Goal: Transaction & Acquisition: Purchase product/service

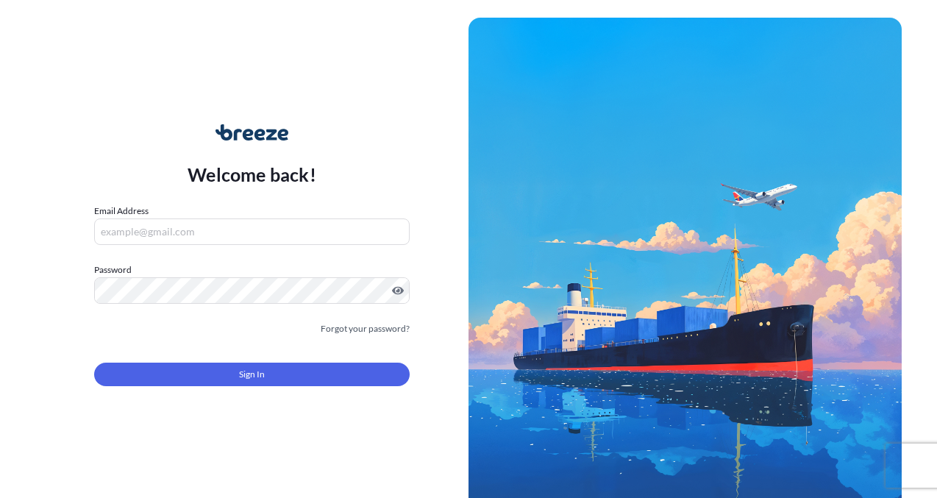
scroll to position [24, 0]
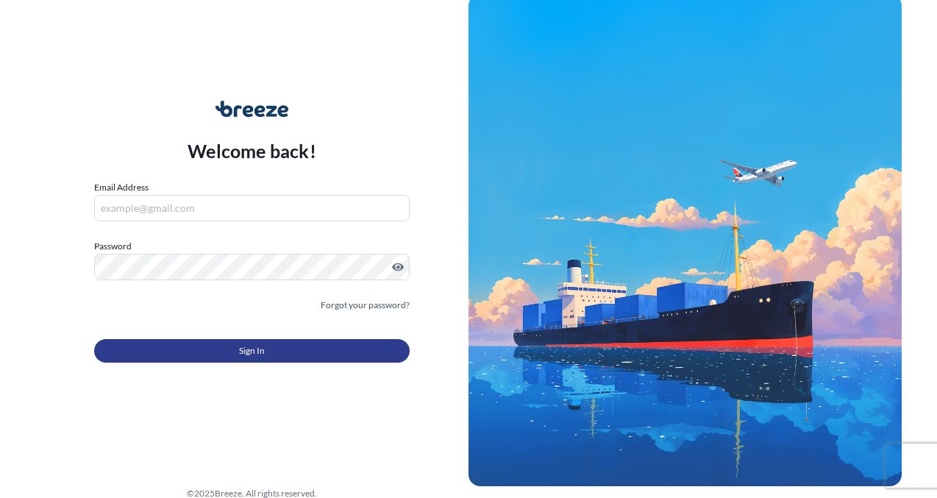
type input "[EMAIL_ADDRESS][DOMAIN_NAME]"
click at [325, 349] on button "Sign In" at bounding box center [252, 351] width 316 height 24
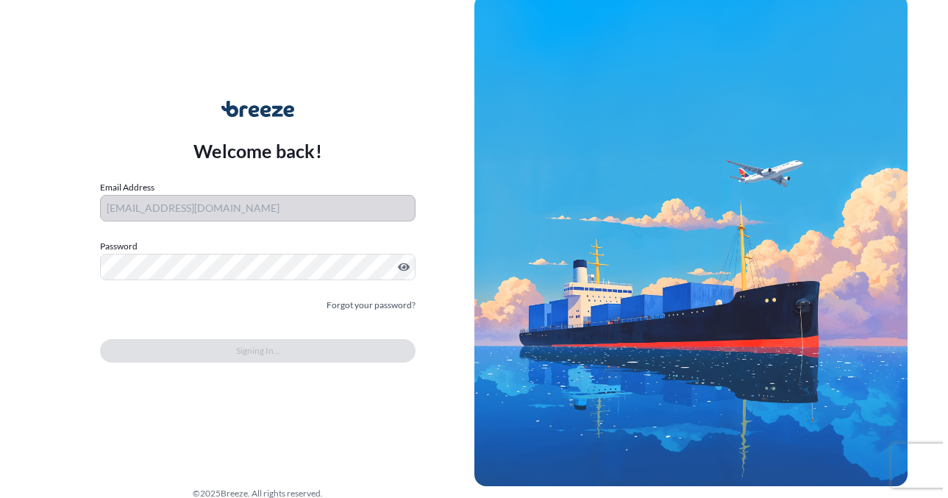
scroll to position [0, 0]
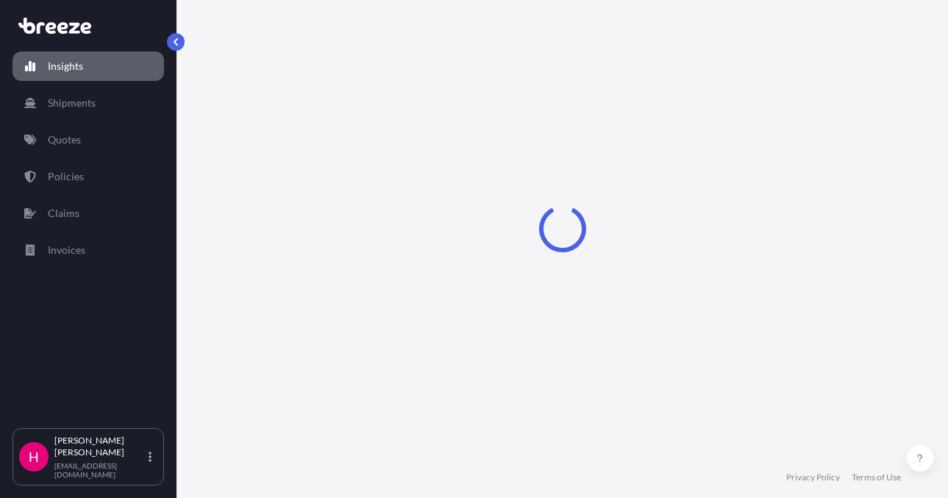
select select "2025"
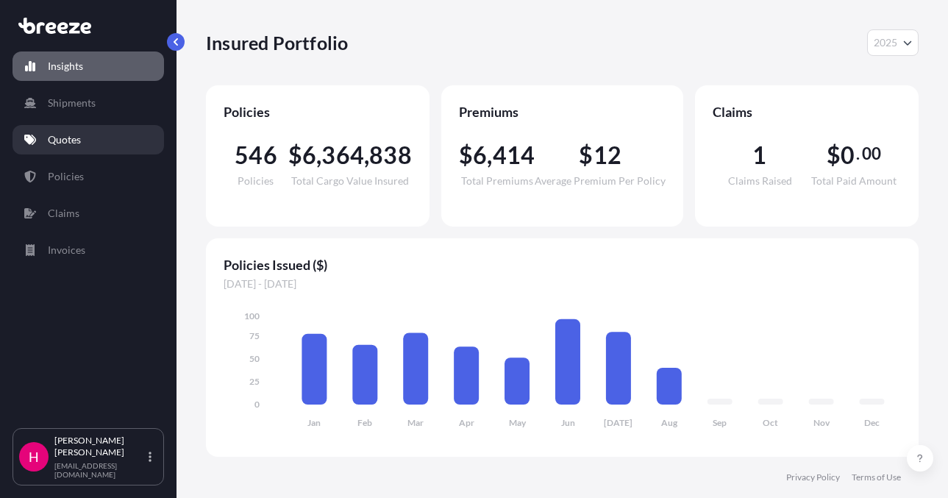
click at [104, 143] on link "Quotes" at bounding box center [89, 139] width 152 height 29
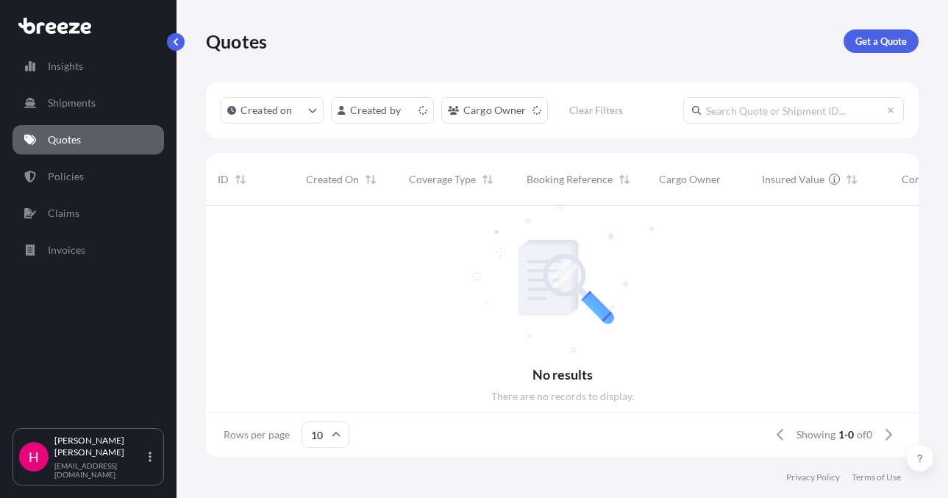
scroll to position [12, 12]
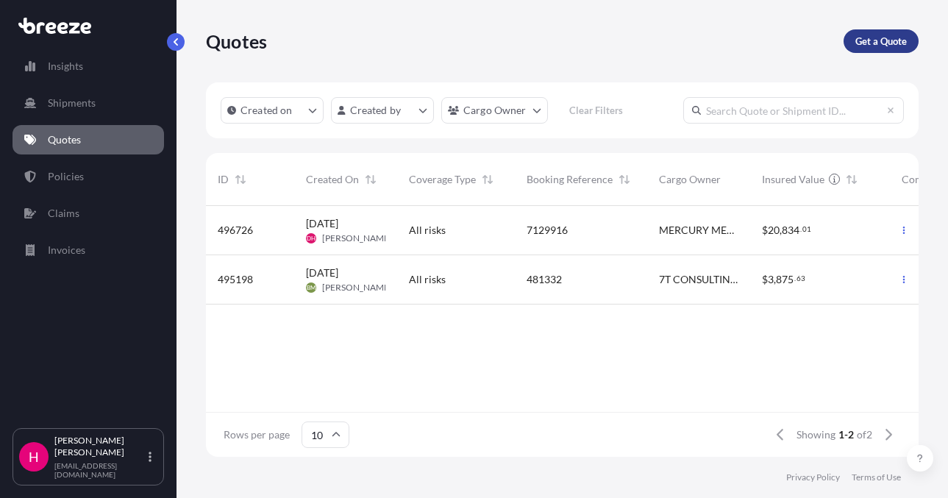
click at [868, 35] on p "Get a Quote" at bounding box center [881, 41] width 51 height 15
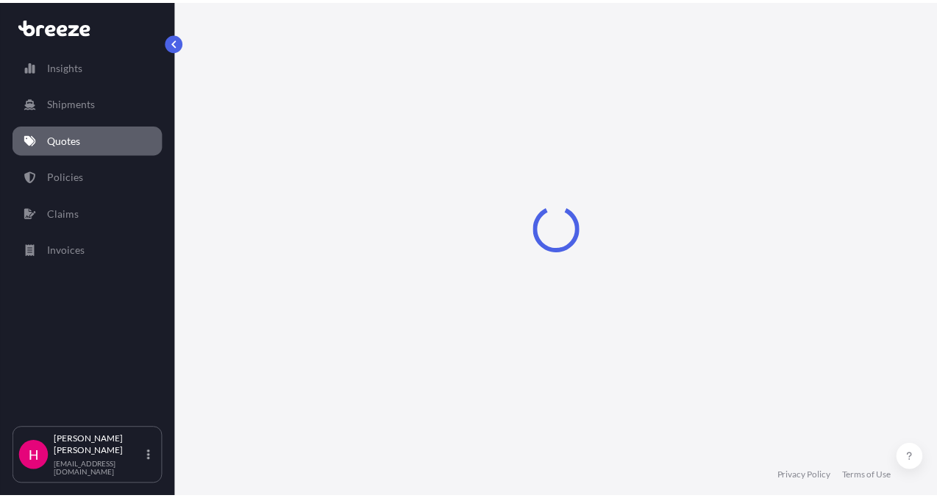
scroll to position [24, 0]
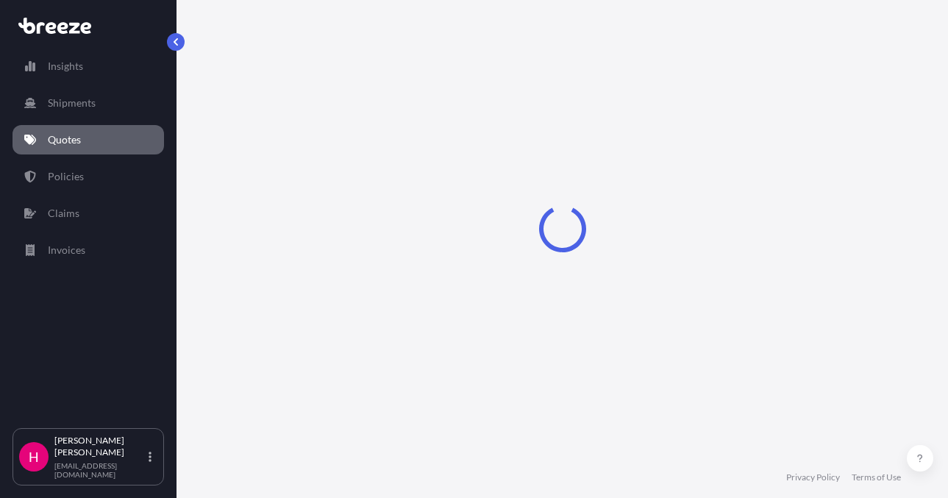
select select "Sea"
select select "1"
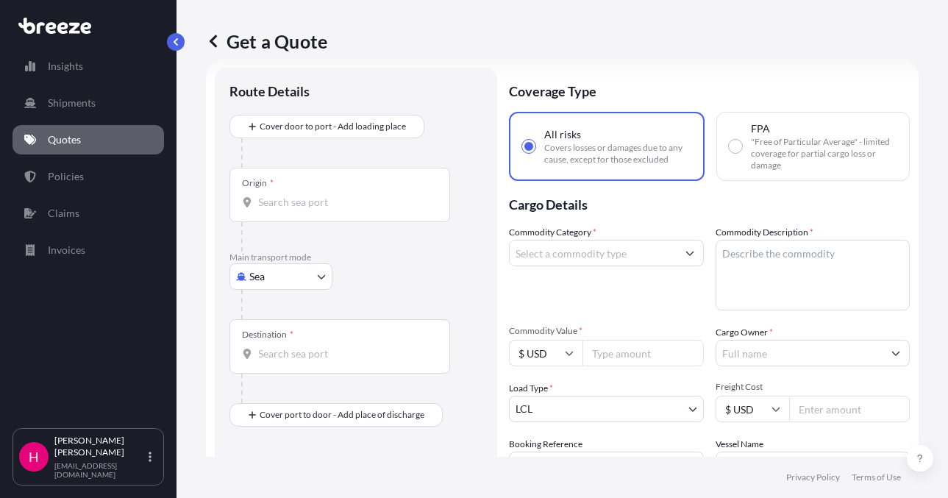
click at [292, 285] on body "Insights Shipments Quotes Policies Claims Invoices H [PERSON_NAME] [EMAIL_ADDRE…" at bounding box center [474, 249] width 948 height 498
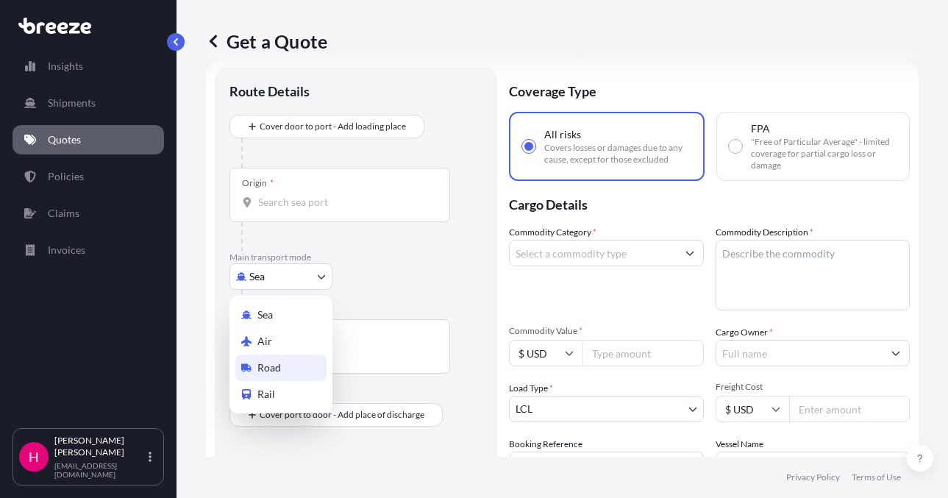
click at [287, 363] on div "Road" at bounding box center [280, 368] width 91 height 26
select select "Road"
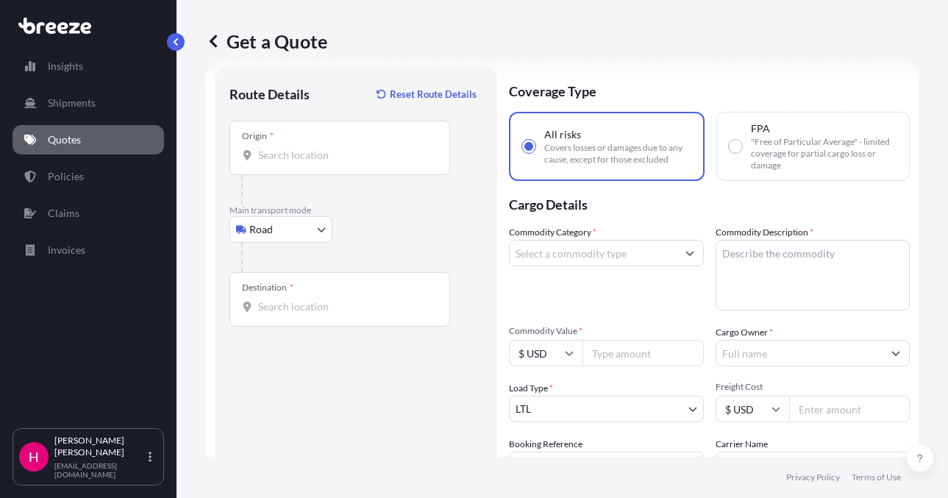
click at [335, 415] on div "Route Details Reset Route Details Place of loading Road Road Rail Origin * Main…" at bounding box center [356, 336] width 253 height 508
click at [317, 161] on input "Origin *" at bounding box center [345, 155] width 174 height 15
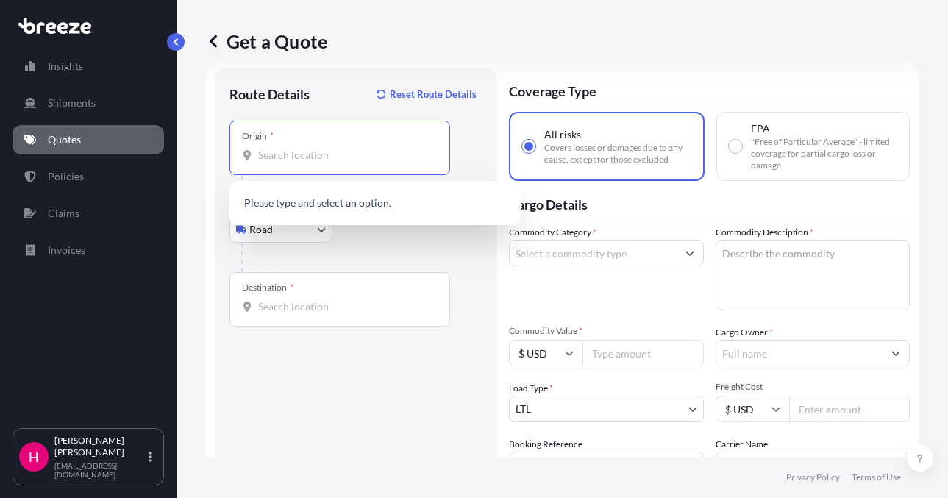
paste input "2 CHANNEL DRIVE"
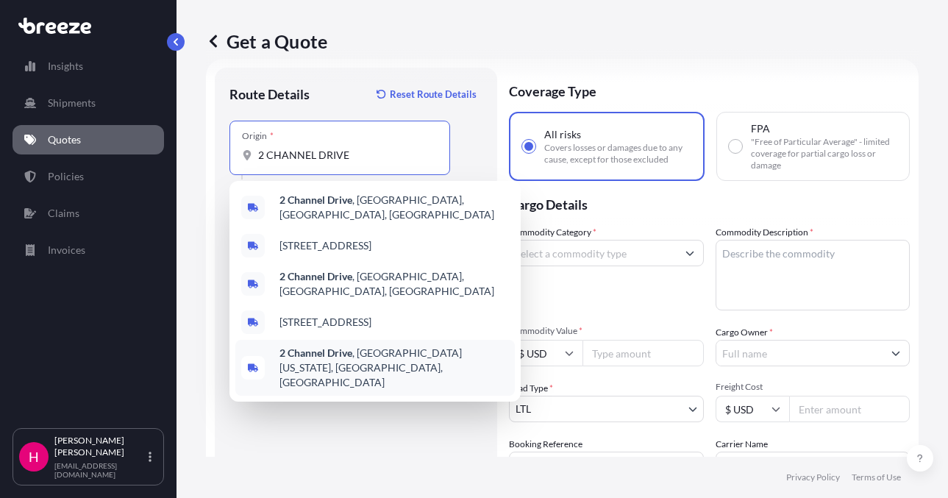
click at [427, 346] on span "2 Channel Drive , Port Washington, NY, USA" at bounding box center [395, 368] width 230 height 44
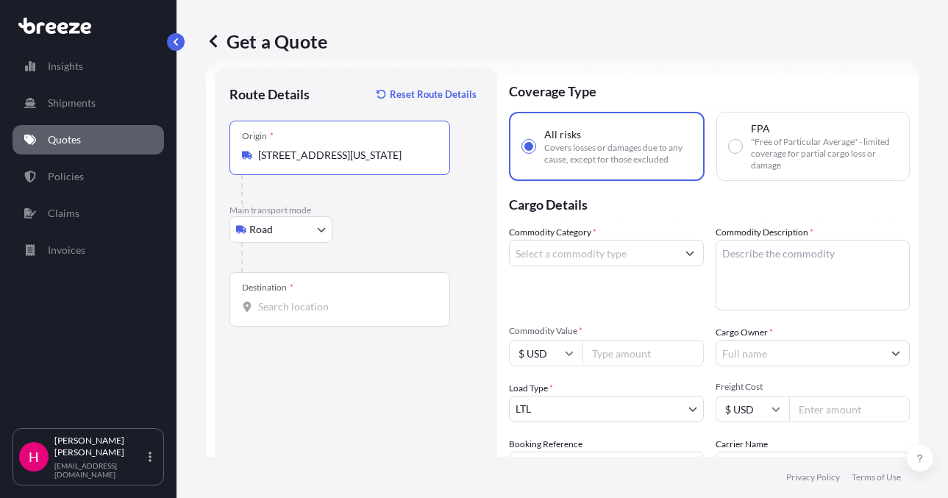
type input "2 Channel Drive, Port Washington, NY, USA"
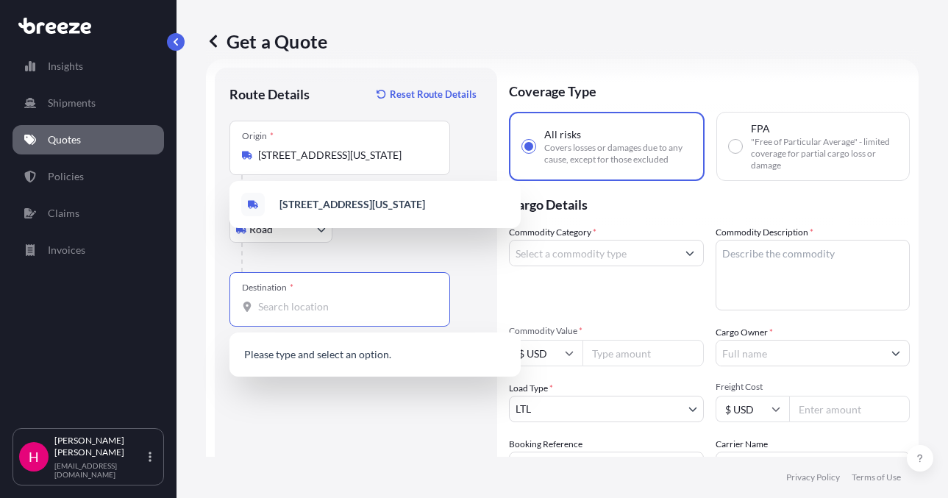
click at [315, 302] on input "Destination *" at bounding box center [345, 306] width 174 height 15
paste input "2512 METROPOLITAN DRIVE"
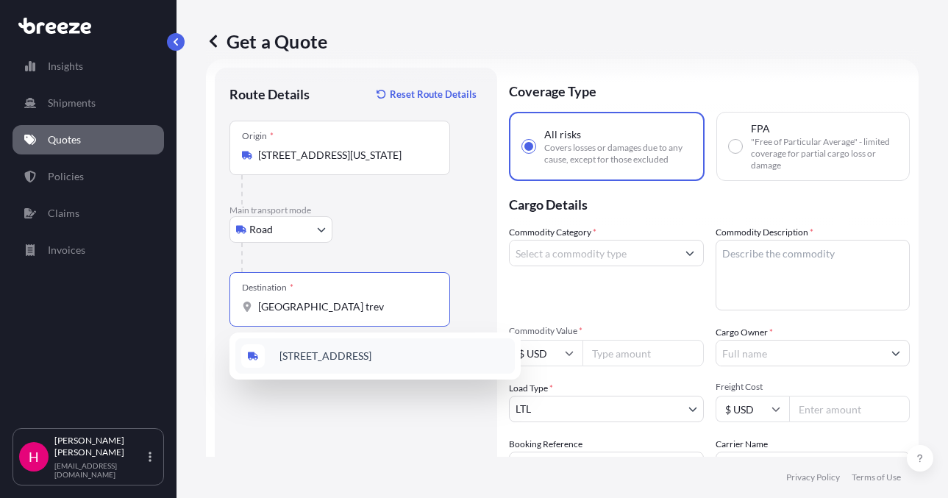
click at [386, 366] on div "2512 Metropolitan Drive, Trevose, PA, USA" at bounding box center [375, 355] width 280 height 35
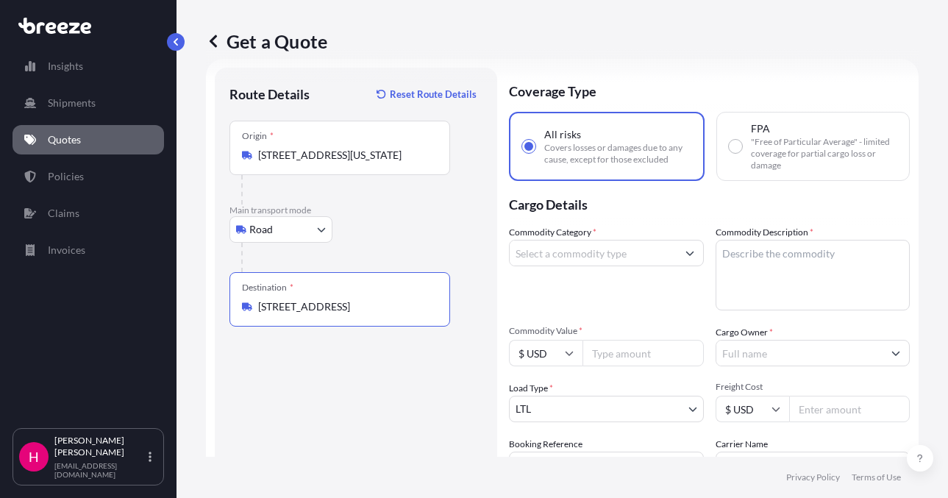
type input "2512 Metropolitan Drive, Trevose, PA, USA"
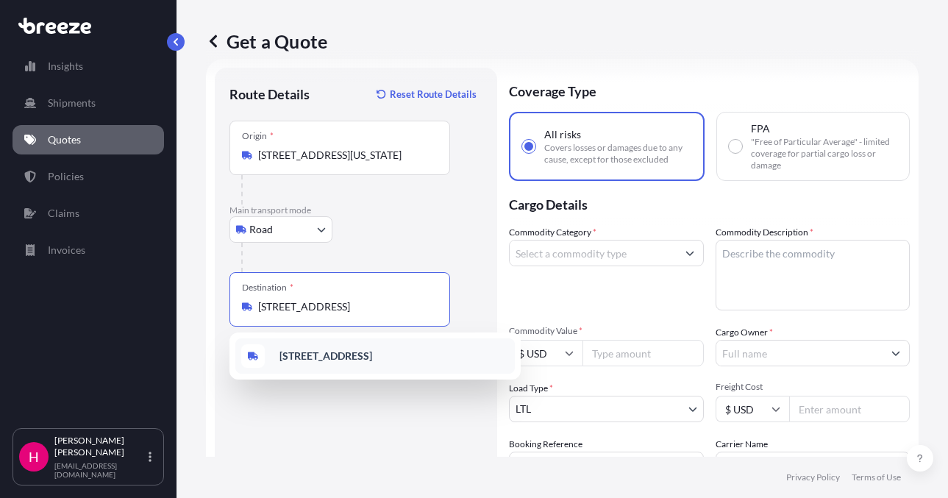
click at [335, 352] on b "2512 Metropolitan Drive, Trevose, PA, USA" at bounding box center [326, 355] width 93 height 13
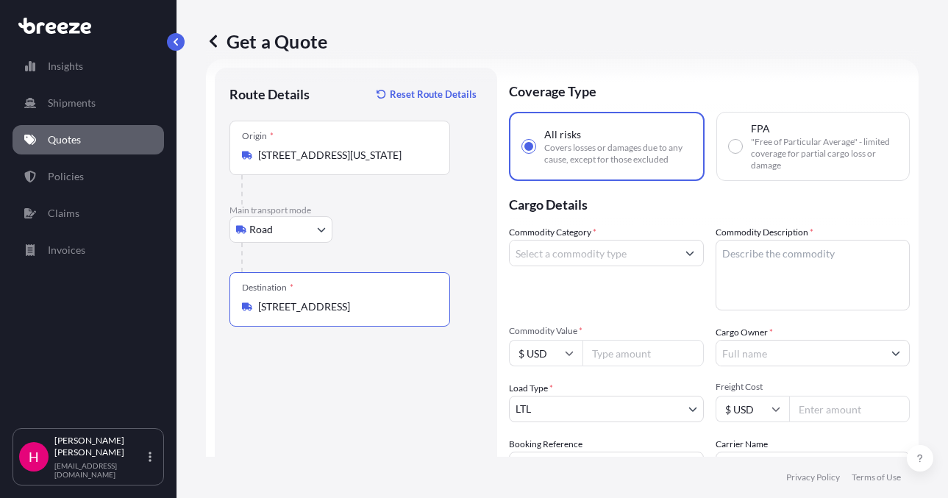
click at [342, 377] on div "Route Details Reset Route Details Place of loading Road Road Rail Origin * 2 Ch…" at bounding box center [356, 336] width 253 height 508
click at [588, 248] on input "Commodity Category *" at bounding box center [593, 253] width 167 height 26
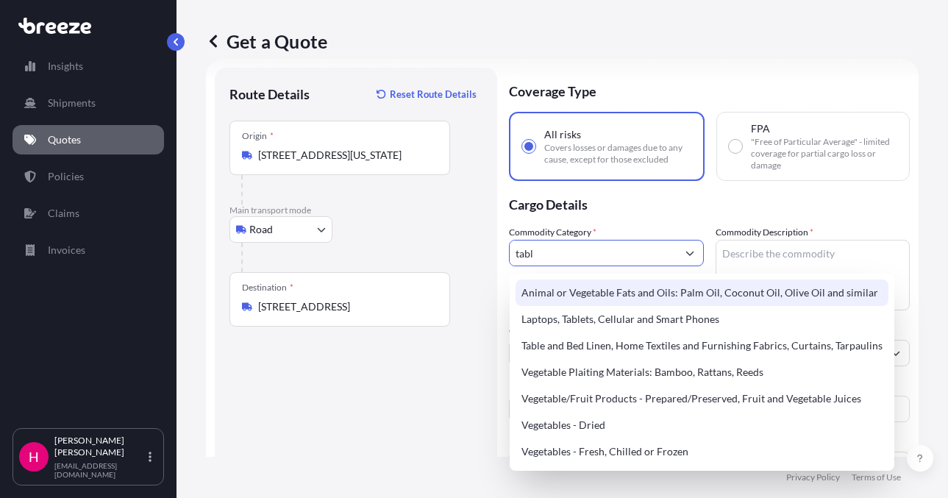
click at [558, 263] on input "tabl" at bounding box center [593, 253] width 167 height 26
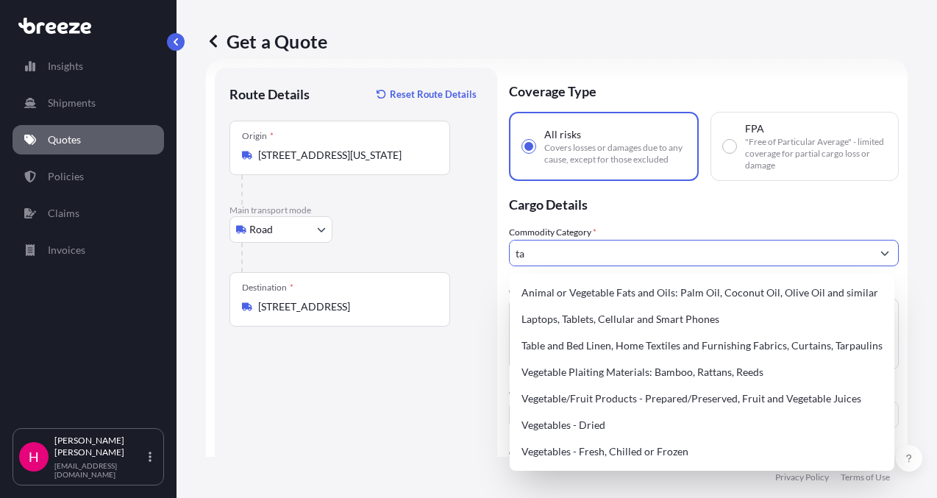
type input "t"
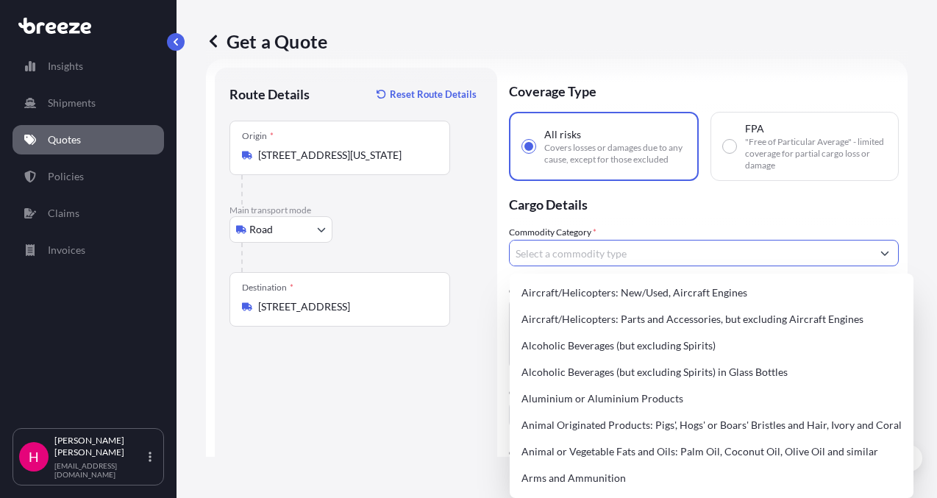
click at [468, 399] on div "Route Details Reset Route Details Place of loading Road Road Rail Origin * 2 Ch…" at bounding box center [356, 458] width 253 height 752
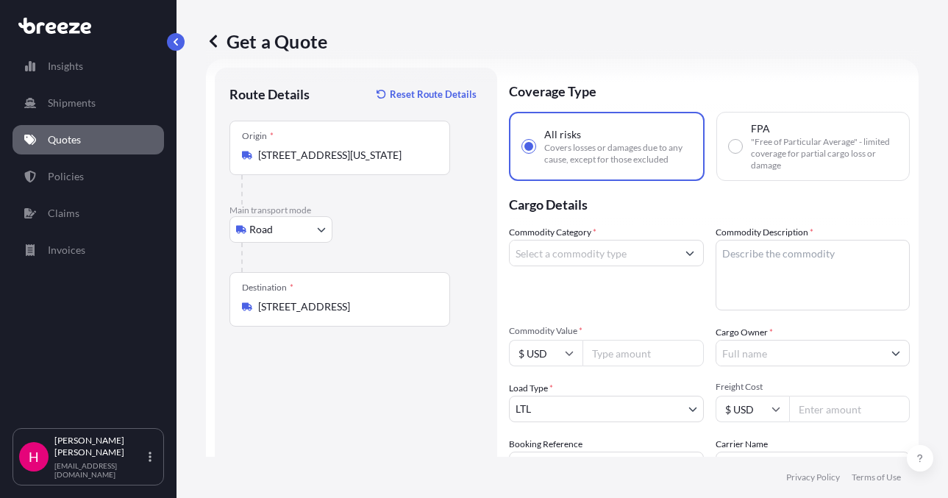
click at [555, 252] on input "Commodity Category *" at bounding box center [593, 253] width 167 height 26
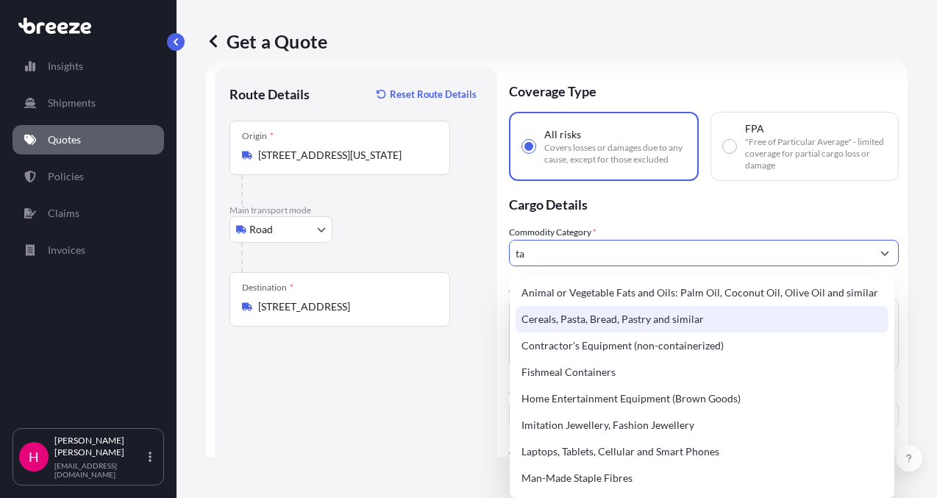
type input "t"
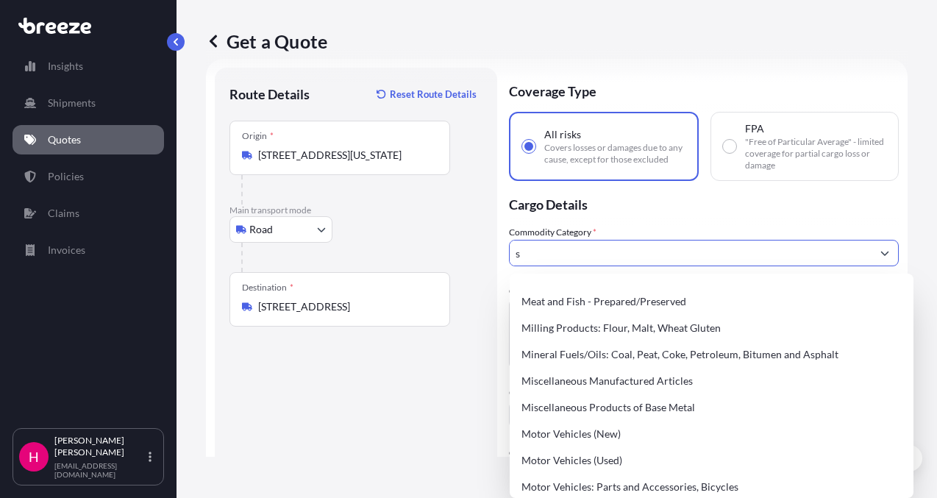
scroll to position [0, 0]
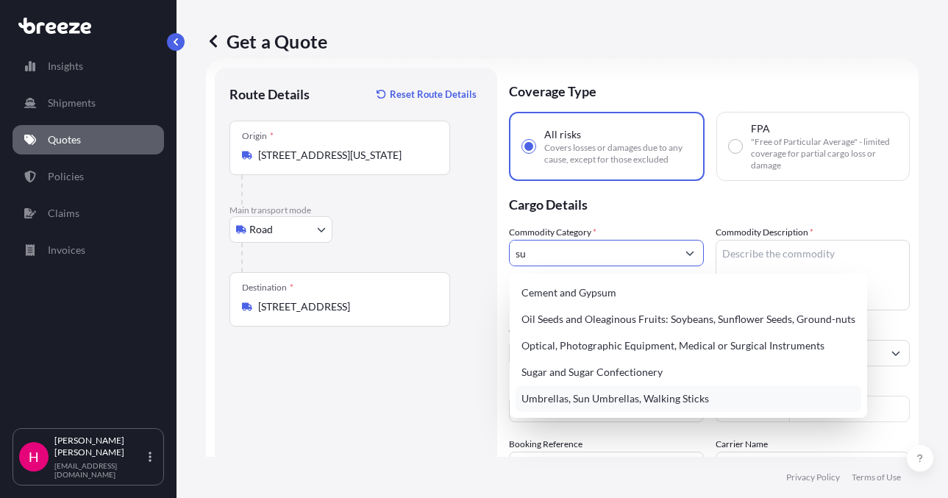
type input "s"
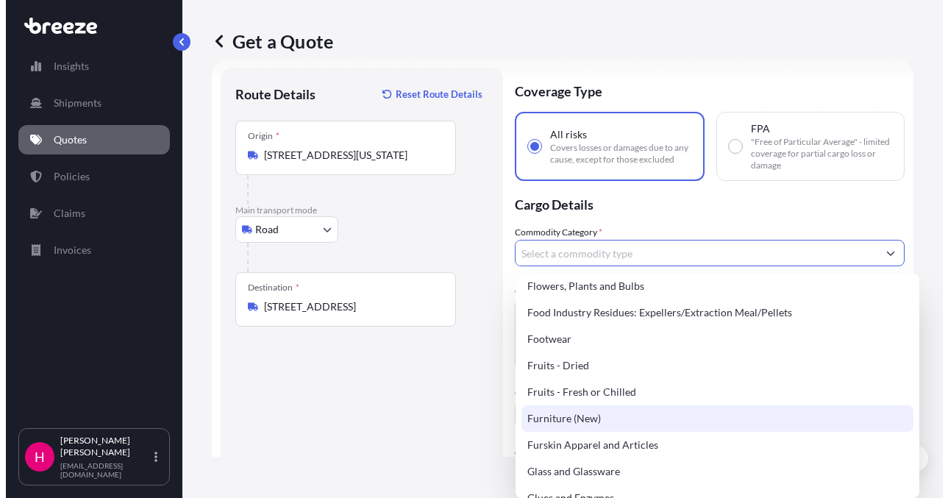
scroll to position [1177, 0]
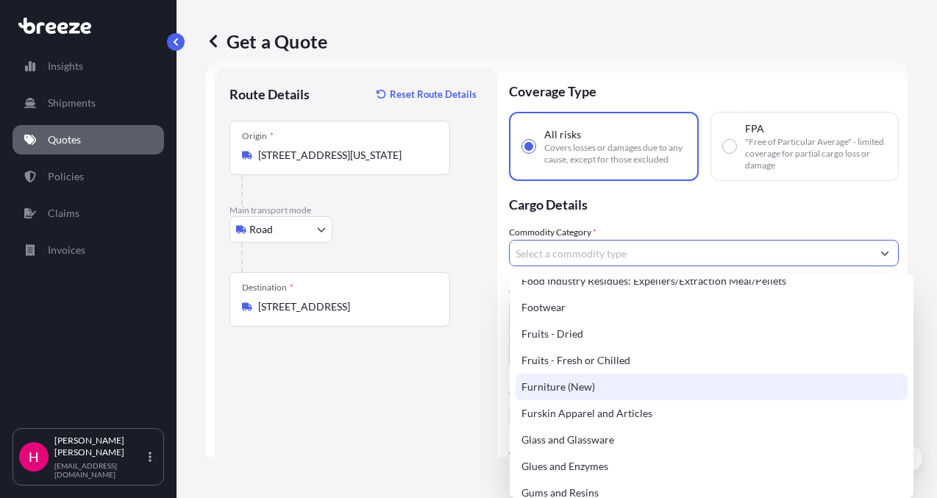
click at [645, 385] on div "Furniture (New)" at bounding box center [712, 387] width 392 height 26
type input "Furniture (New)"
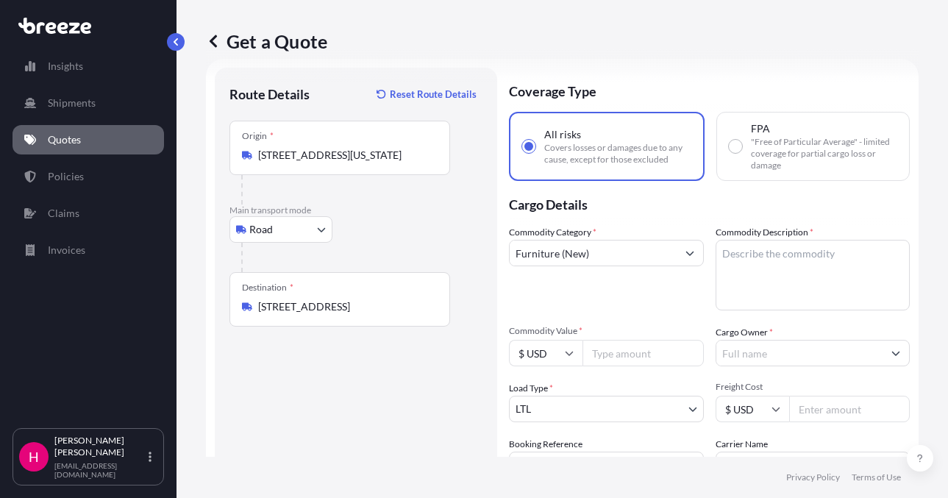
click at [802, 257] on textarea "Commodity Description *" at bounding box center [813, 275] width 195 height 71
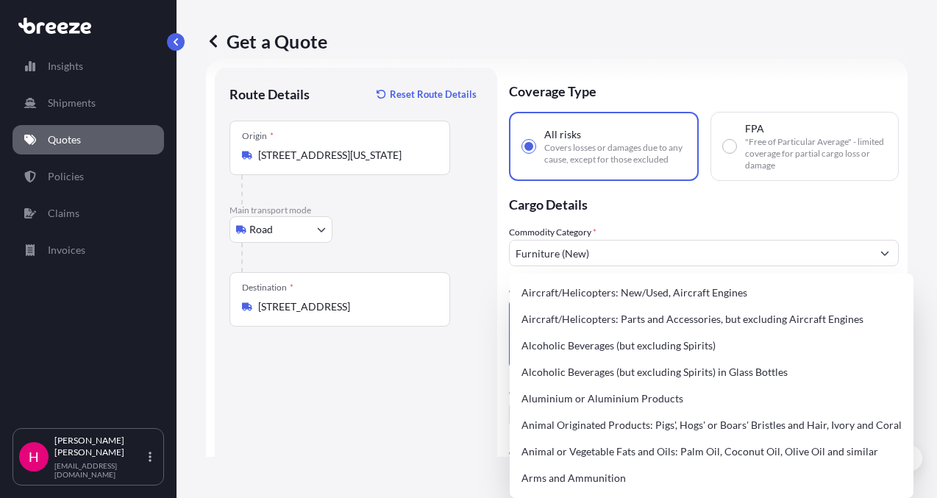
paste textarea "TABLE"
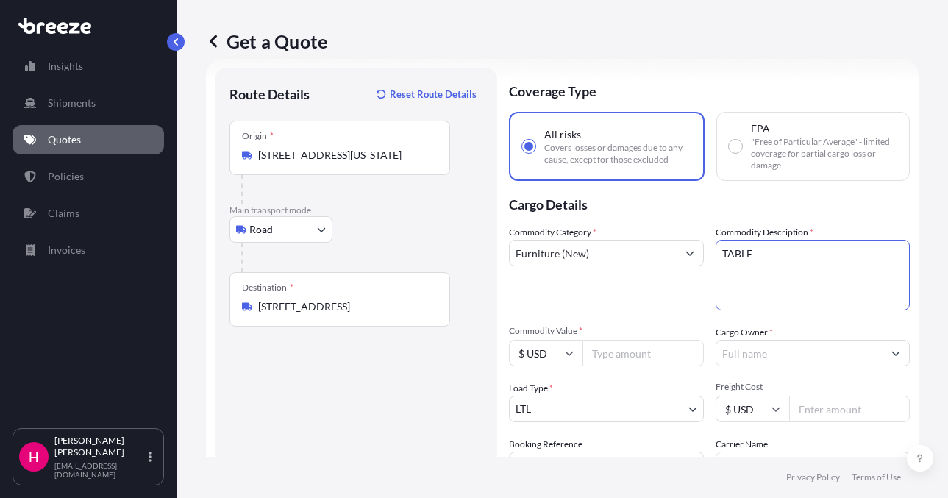
type textarea "TABLE"
click at [747, 219] on p "Cargo Details" at bounding box center [709, 203] width 401 height 44
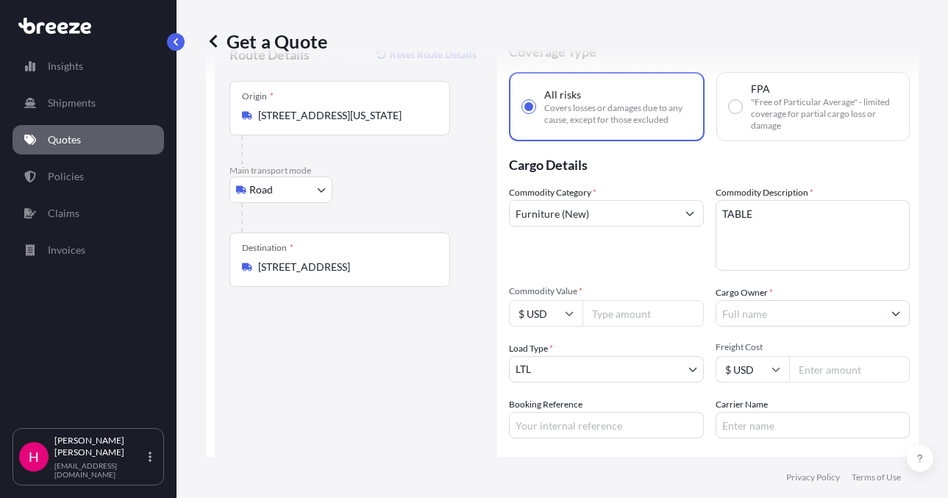
scroll to position [97, 0]
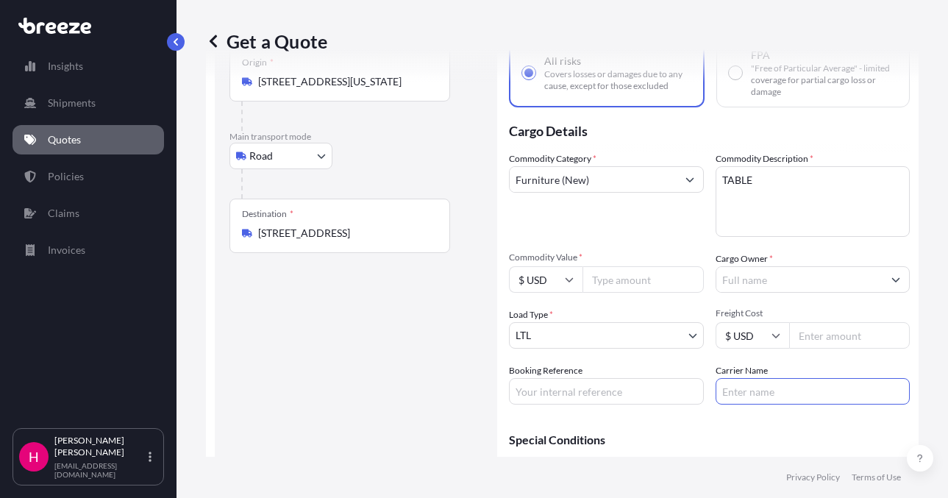
click at [788, 389] on input "Carrier Name" at bounding box center [813, 391] width 195 height 26
type input "T-Force Freight"
click at [393, 393] on div "Route Details Reset Route Details Place of loading Road Road Rail Origin * 2 Ch…" at bounding box center [356, 263] width 253 height 508
click at [581, 401] on input "Booking Reference" at bounding box center [606, 391] width 195 height 26
paste input "483152"
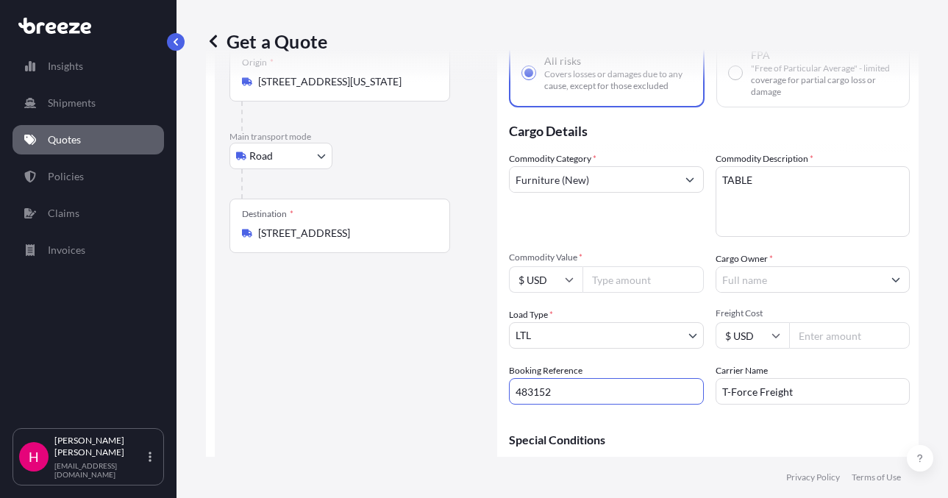
type input "483152"
click at [401, 379] on div "Route Details Reset Route Details Place of loading Road Road Rail Origin * 2 Ch…" at bounding box center [356, 263] width 253 height 508
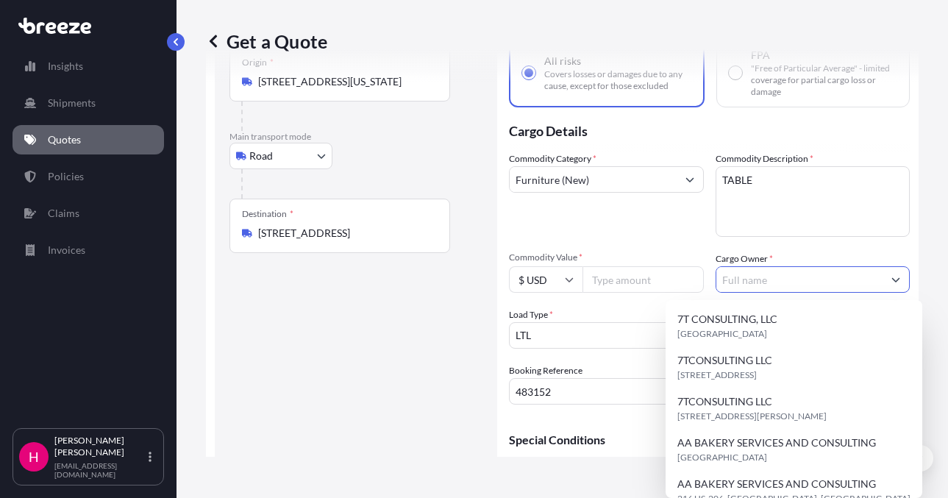
click at [726, 269] on input "Cargo Owner *" at bounding box center [800, 279] width 167 height 26
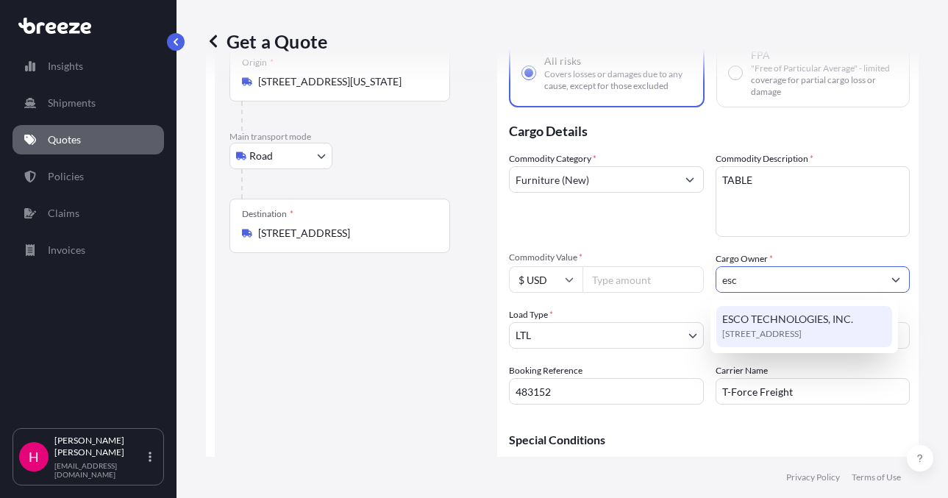
click at [767, 322] on span "ESCO TECHNOLOGIES, INC." at bounding box center [787, 319] width 131 height 15
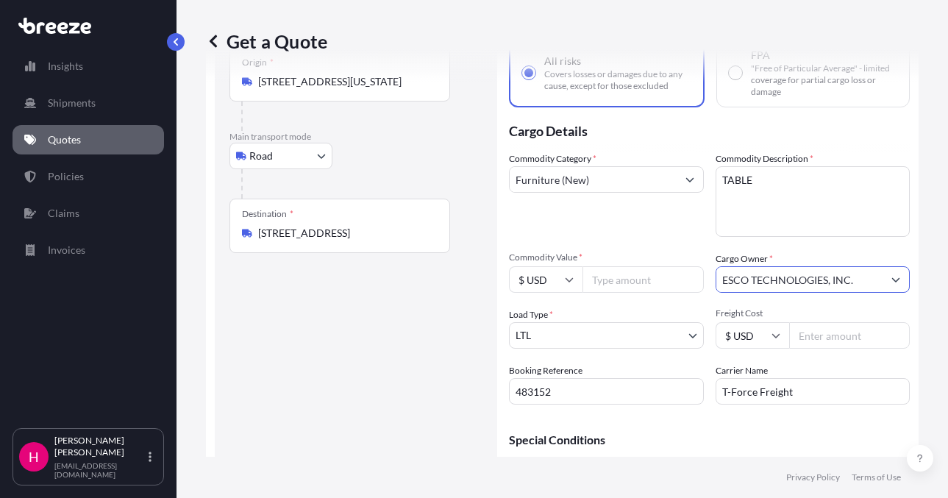
type input "ESCO TECHNOLOGIES, INC."
drag, startPoint x: 318, startPoint y: 357, endPoint x: 310, endPoint y: 346, distance: 13.3
click at [319, 357] on div "Route Details Reset Route Details Place of loading Road Road Rail Origin * 2 Ch…" at bounding box center [356, 263] width 253 height 508
click at [636, 279] on input "Commodity Value *" at bounding box center [643, 279] width 121 height 26
click at [598, 281] on input "668.58" at bounding box center [643, 279] width 121 height 26
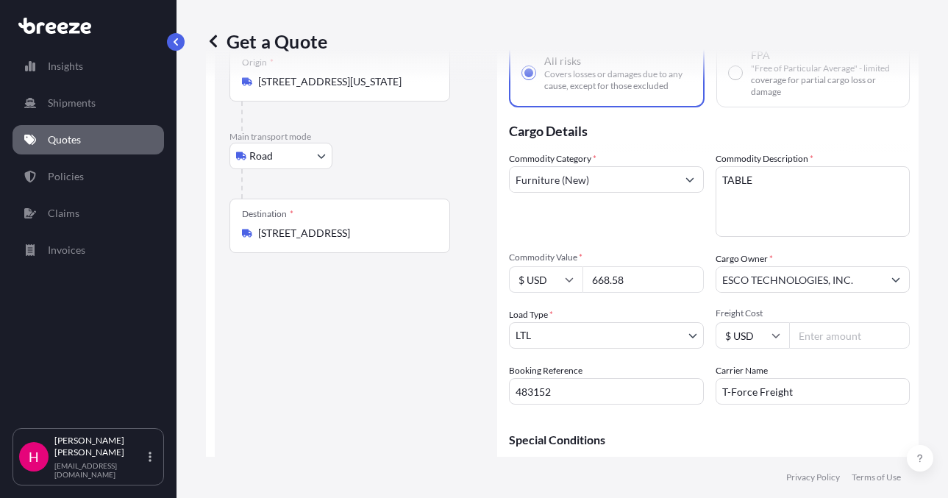
click at [608, 283] on input "668.58" at bounding box center [643, 279] width 121 height 26
type input "6680.58"
click at [399, 332] on div "Route Details Reset Route Details Place of loading Road Road Rail Origin * 2 Ch…" at bounding box center [356, 263] width 253 height 508
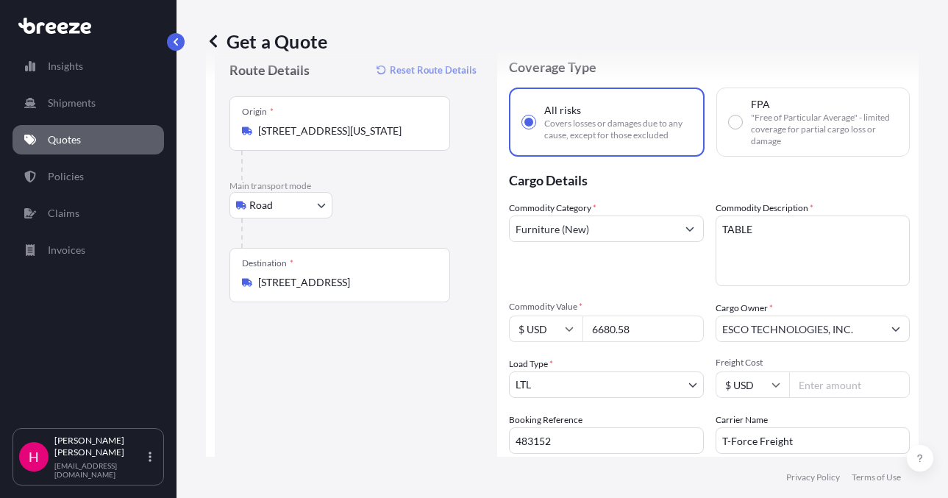
scroll to position [74, 0]
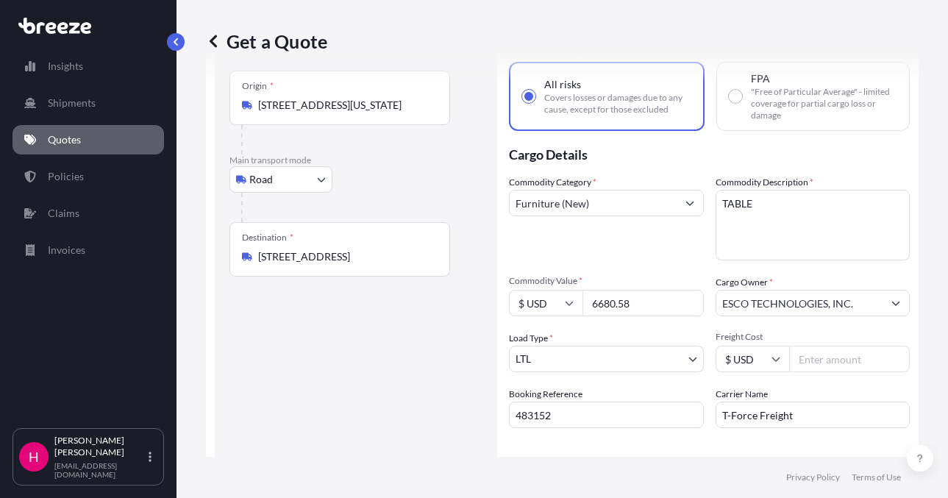
click at [390, 374] on div "Route Details Reset Route Details Place of loading Road Road Rail Origin * 2 Ch…" at bounding box center [356, 286] width 253 height 508
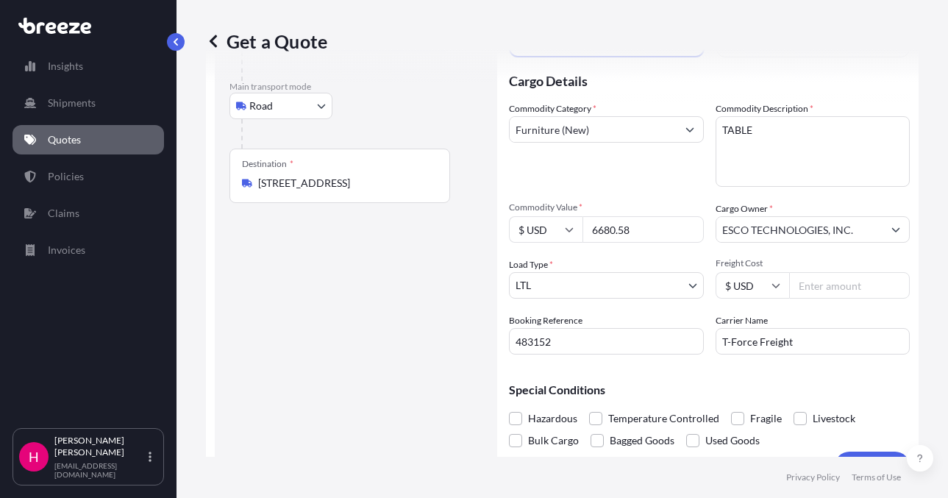
click at [390, 373] on div "Route Details Reset Route Details Place of loading Road Road Rail Origin * 2 Ch…" at bounding box center [356, 213] width 253 height 508
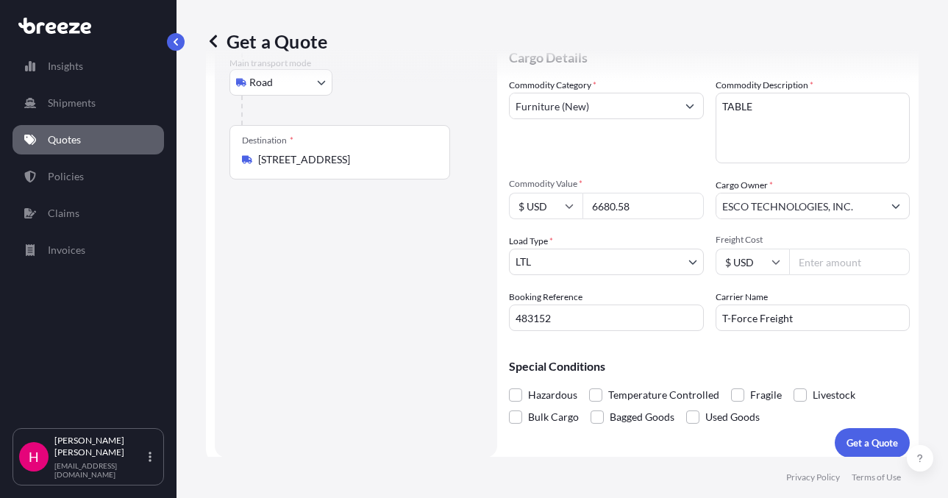
scroll to position [182, 0]
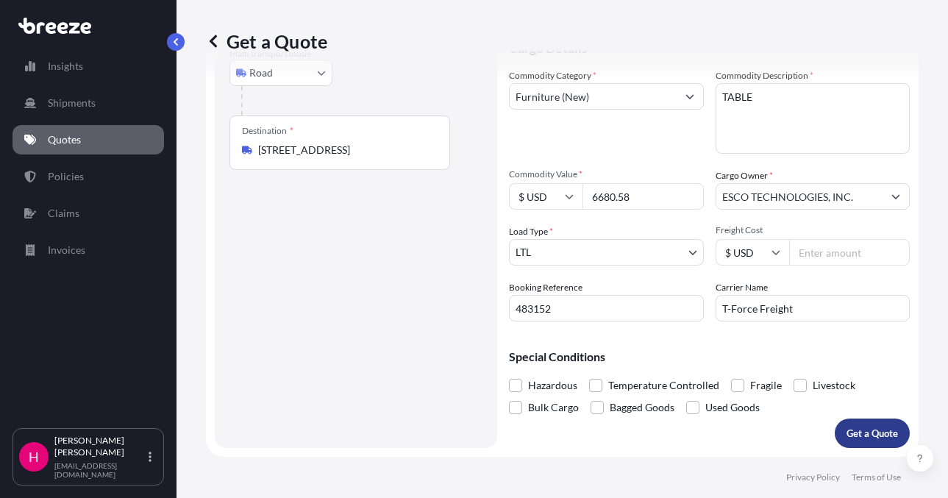
click at [862, 431] on p "Get a Quote" at bounding box center [872, 433] width 51 height 15
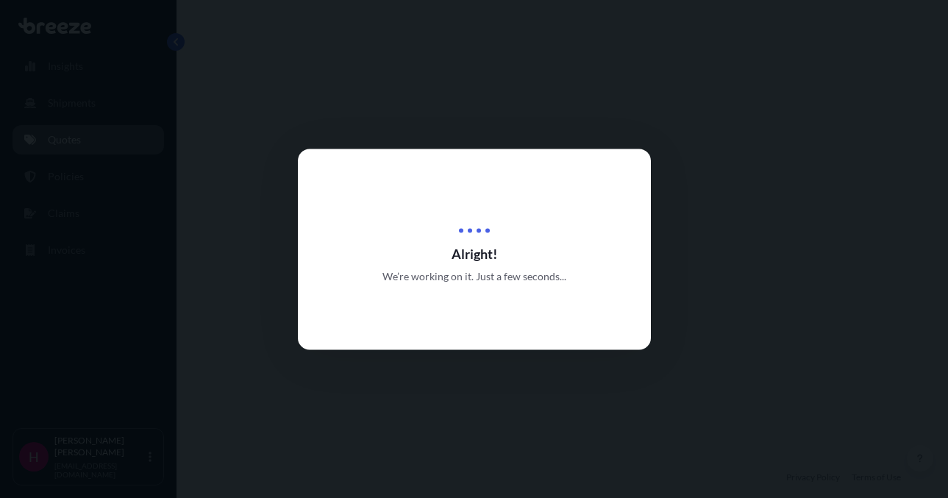
select select "Road"
select select "1"
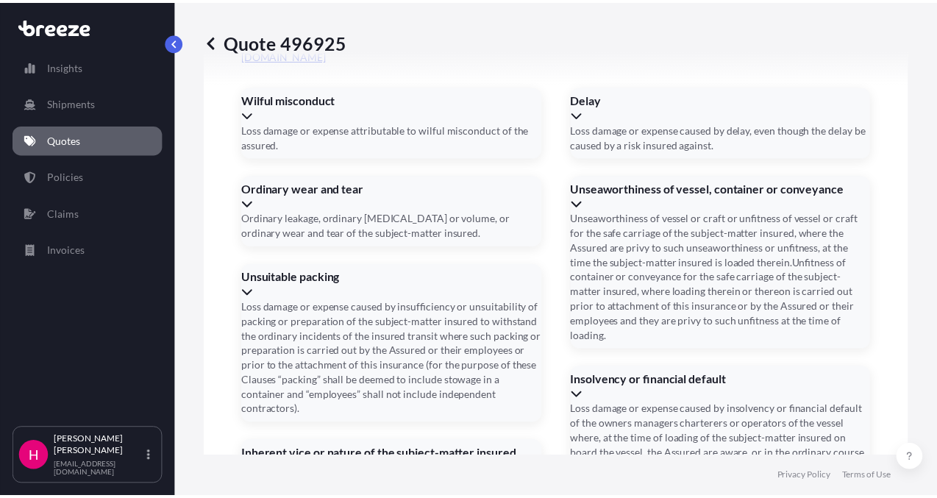
scroll to position [2148, 0]
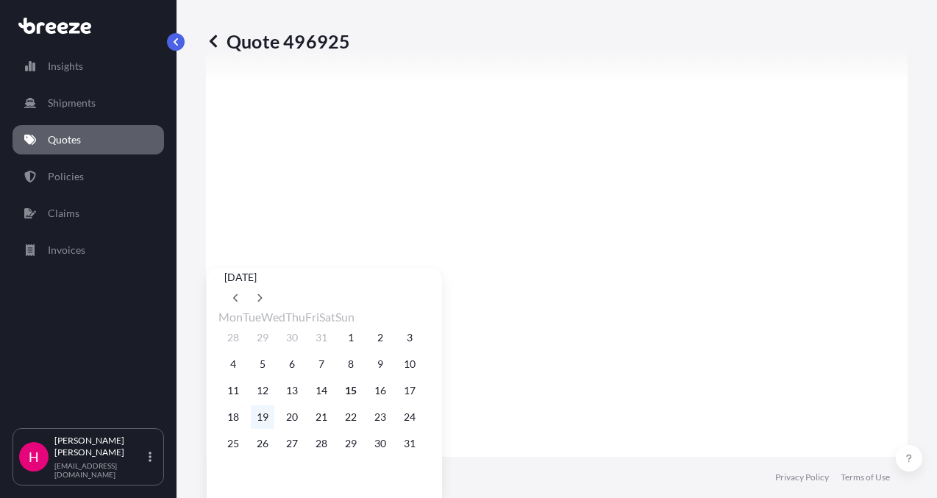
click at [263, 429] on button "19" at bounding box center [263, 417] width 24 height 24
type input "08/19/2025"
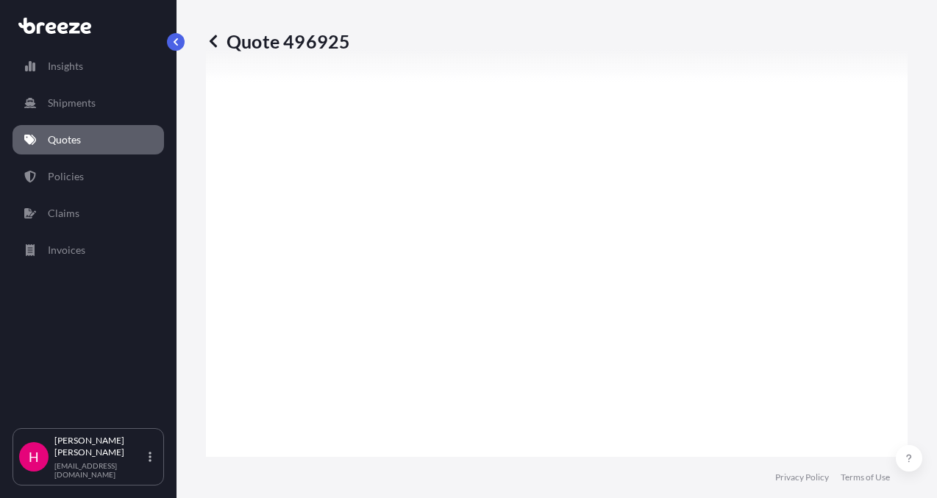
scroll to position [2148, 0]
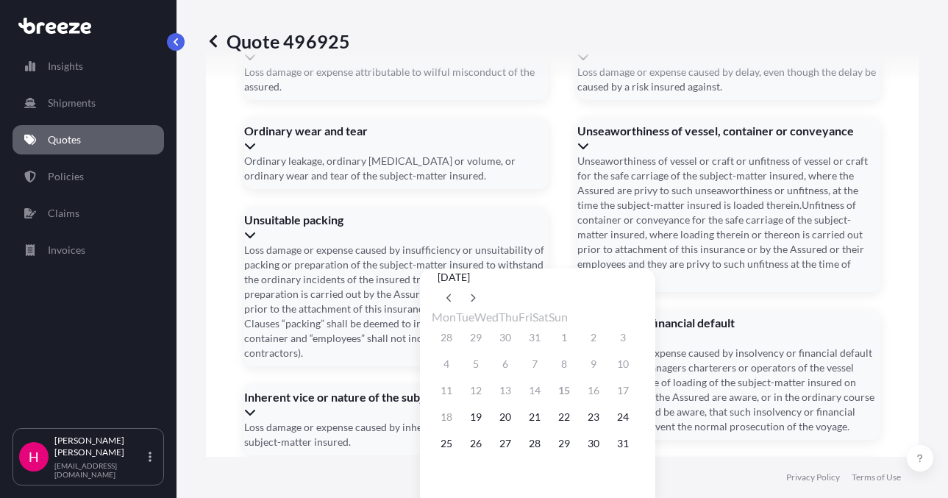
scroll to position [2162, 0]
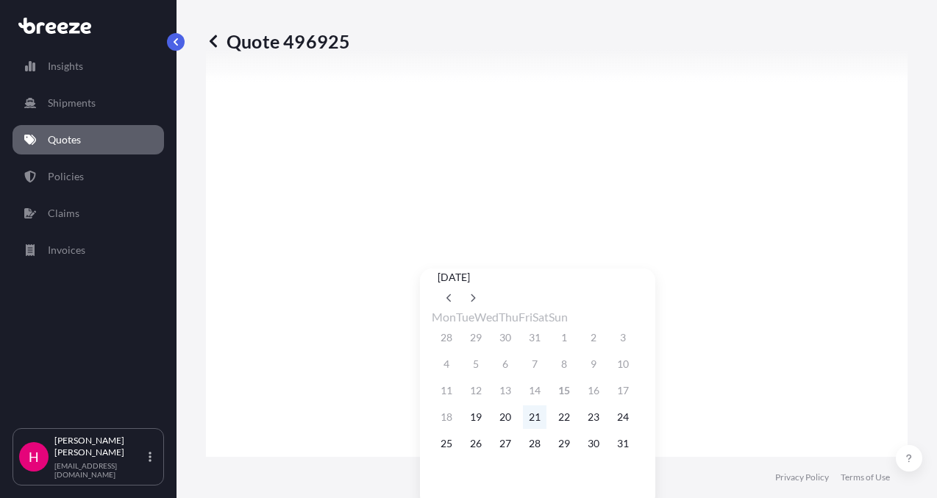
click at [547, 429] on button "21" at bounding box center [535, 417] width 24 height 24
type input "08/21/2025"
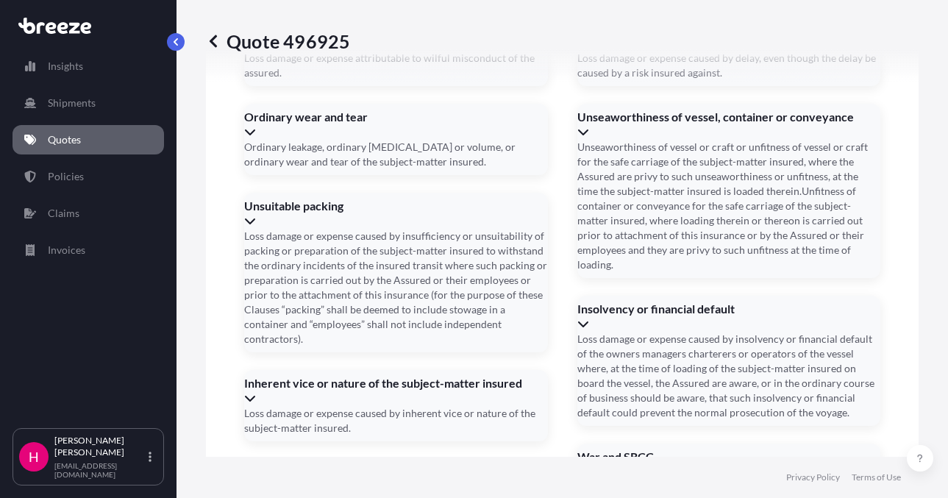
scroll to position [2148, 0]
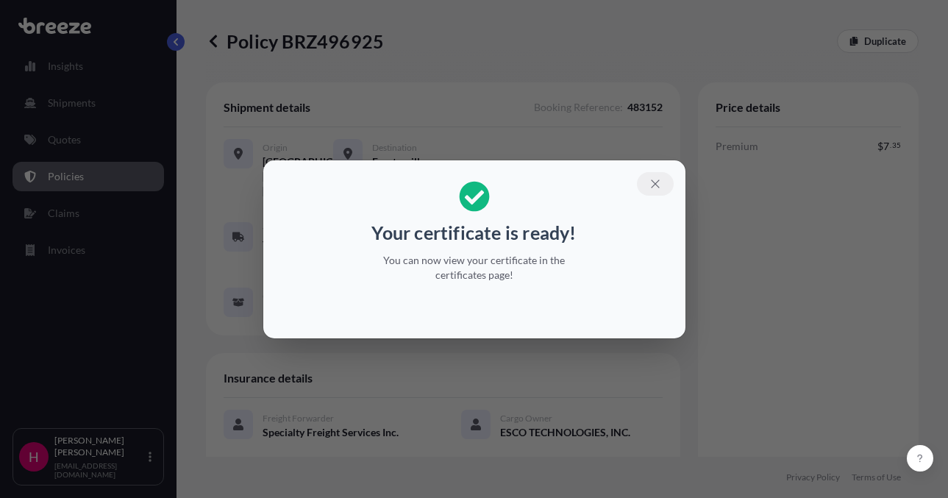
click at [645, 181] on button "button" at bounding box center [655, 184] width 37 height 24
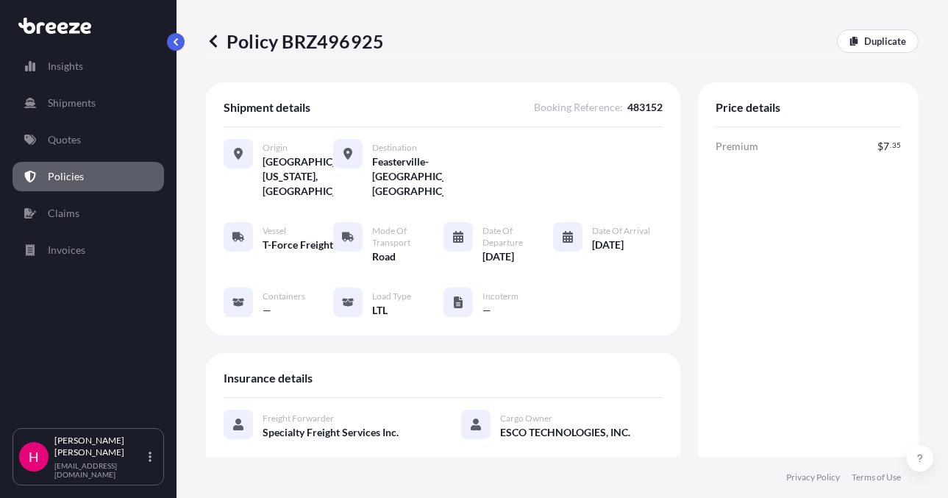
click at [366, 45] on p "Policy BRZ496925" at bounding box center [295, 41] width 178 height 24
copy p "BRZ496925"
click at [366, 45] on p "Policy BRZ496925" at bounding box center [295, 41] width 178 height 24
